Goal: Task Accomplishment & Management: Manage account settings

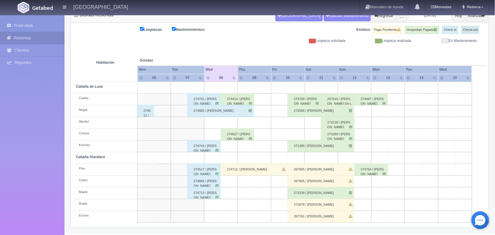
scroll to position [67, 0]
click at [317, 169] on div "267605 / [PERSON_NAME]" at bounding box center [321, 170] width 66 height 12
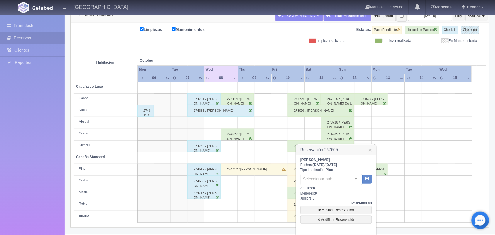
click at [317, 169] on div "[PERSON_NAME]: [DATE] / [DATE] Tipo Habitación: Pino Seleccionar hab. No elemen…" at bounding box center [336, 207] width 72 height 99
click at [371, 229] on div "[PERSON_NAME] Fechas: [DATE] / [DATE] Tipo Habitación: [PERSON_NAME] Standard C…" at bounding box center [336, 207] width 72 height 99
click at [373, 232] on div "[PERSON_NAME] Fechas: [DATE] / [DATE] Tipo Habitación: [PERSON_NAME] Standard C…" at bounding box center [336, 207] width 80 height 104
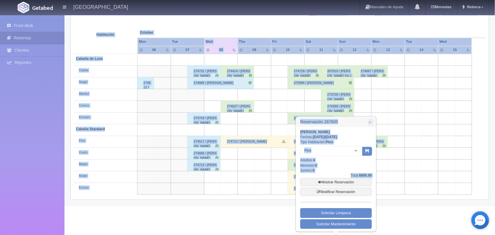
click at [373, 141] on html "[GEOGRAPHIC_DATA] Manuales de Ayuda Actualizaciones recientes [GEOGRAPHIC_DATA]…" at bounding box center [247, 23] width 495 height 235
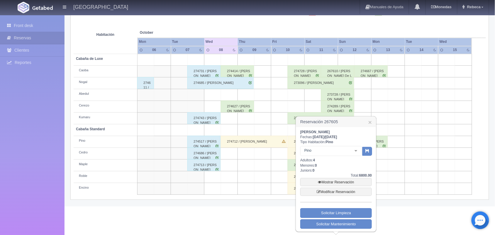
click at [373, 141] on html "[GEOGRAPHIC_DATA] Manuales de Ayuda Actualizaciones recientes [GEOGRAPHIC_DATA]…" at bounding box center [247, 23] width 495 height 235
click at [252, 141] on html "[GEOGRAPHIC_DATA] Manuales de Ayuda Actualizaciones recientes [GEOGRAPHIC_DATA]…" at bounding box center [247, 23] width 495 height 235
click at [370, 120] on link "×" at bounding box center [370, 122] width 4 height 6
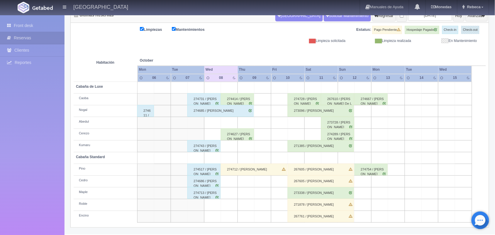
scroll to position [67, 0]
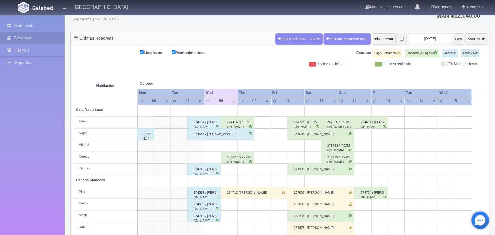
scroll to position [43, 0]
